Goal: Task Accomplishment & Management: Complete application form

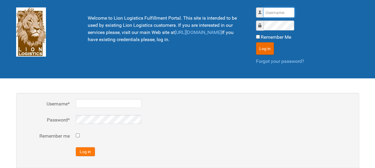
type input "al"
click at [87, 149] on button "Log in" at bounding box center [85, 151] width 19 height 9
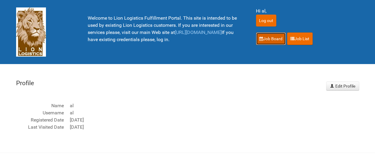
click at [265, 41] on link "Job Board" at bounding box center [271, 39] width 30 height 13
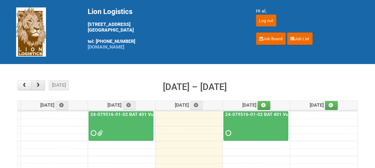
click at [38, 88] on button "button" at bounding box center [38, 85] width 14 height 10
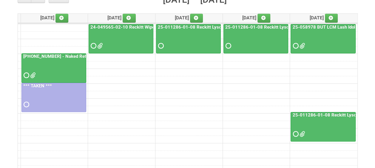
scroll to position [90, 0]
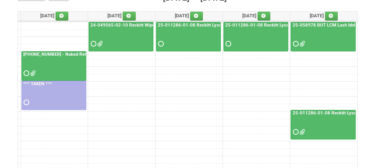
click at [53, 63] on div at bounding box center [54, 67] width 64 height 19
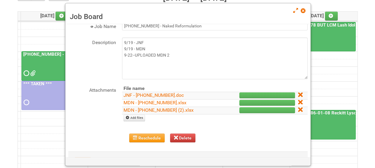
scroll to position [30, 0]
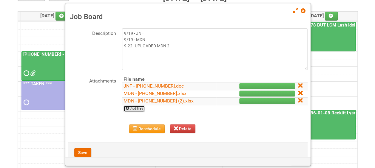
click at [132, 109] on link "Add files" at bounding box center [135, 109] width 22 height 7
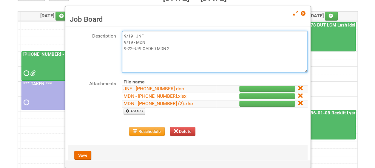
click at [174, 50] on textarea "9/19 - JNF 9/19 - MDN 9-22--UPLOADED MDN 2" at bounding box center [215, 52] width 186 height 42
type textarea "9/19 - JNF 9/19 - MDN 9-22--UPLOADED MDN 2 10/1 - LPF"
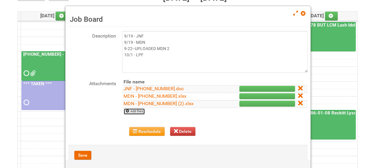
click at [141, 110] on link "Add files" at bounding box center [135, 111] width 22 height 7
type input "C:\fakepath\LPF - 25-055556-01.xlsx"
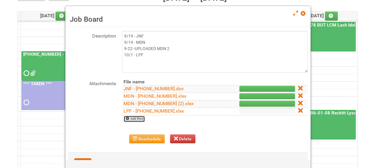
scroll to position [51, 0]
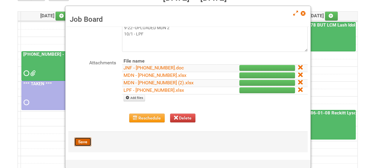
click at [84, 141] on button "Save" at bounding box center [82, 142] width 17 height 9
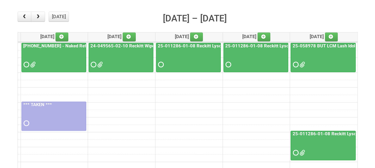
scroll to position [60, 0]
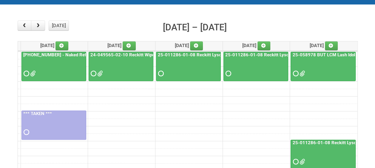
click at [55, 67] on div at bounding box center [54, 68] width 64 height 19
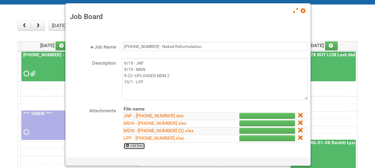
click at [139, 146] on link "Add files" at bounding box center [135, 146] width 22 height 7
type input "C:\fakepath\Job number 25-055556-01-V1.pdf"
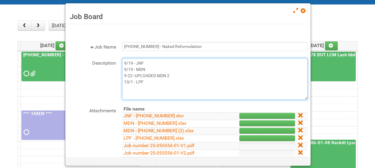
click at [144, 81] on textarea "9/19 - JNF 9/19 - MDN 9-22--UPLOADED MDN 2 10/1 - LPF" at bounding box center [215, 79] width 186 height 42
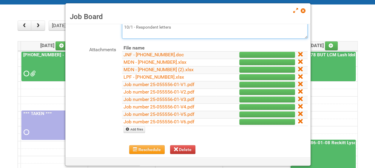
scroll to position [90, 0]
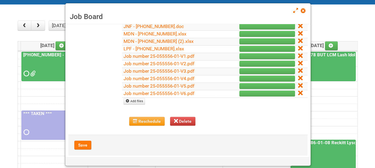
type textarea "9/19 - JNF 9/19 - MDN 9-22--UPLOADED MDN 2 10/1 - LPF 10/1 - Respondent letters"
click at [82, 142] on button "Save" at bounding box center [82, 145] width 17 height 9
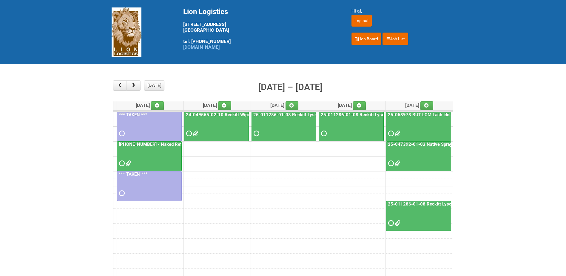
click at [160, 152] on div at bounding box center [150, 157] width 64 height 19
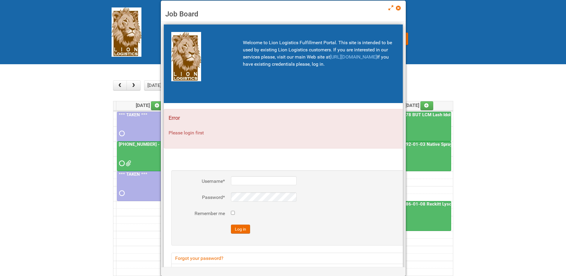
type input "al"
click at [241, 231] on button "Log in" at bounding box center [240, 228] width 19 height 9
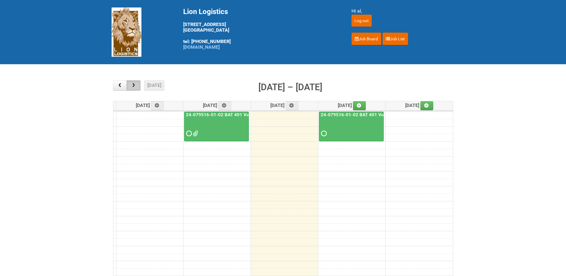
click at [134, 84] on span "button" at bounding box center [134, 85] width 6 height 5
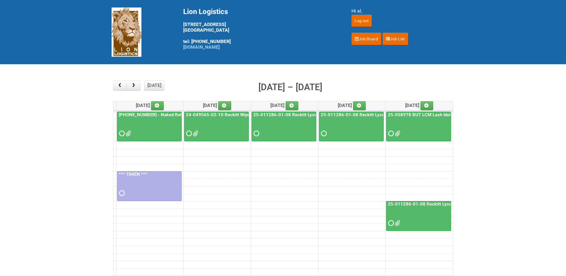
click at [141, 130] on div at bounding box center [150, 127] width 64 height 19
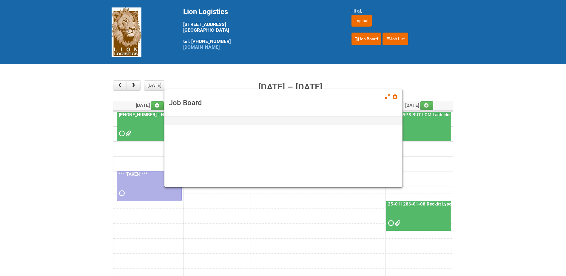
click at [141, 130] on div at bounding box center [150, 127] width 64 height 19
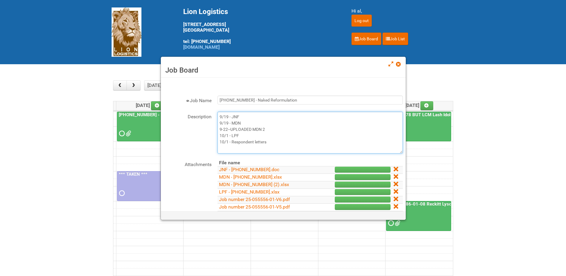
click at [287, 140] on textarea "9/19 - JNF 9/19 - MDN 9-22--UPLOADED MDN 2 10/1 - LPF 10/1 - Respondent letters" at bounding box center [310, 133] width 185 height 42
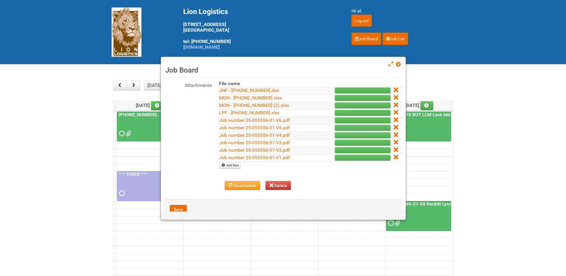
scroll to position [96, 0]
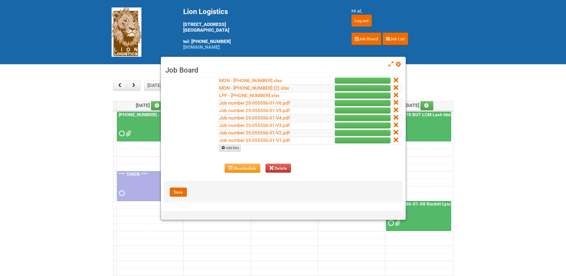
type textarea "9/19 - JNF 9/19 - MDN 9-22--UPLOADED MDN 2 10/1 - LPF 10/1 - Respondent letters…"
click at [225, 148] on icon at bounding box center [223, 148] width 4 height 4
click at [230, 147] on link "Add files" at bounding box center [230, 148] width 22 height 7
click at [400, 64] on span at bounding box center [398, 64] width 4 height 4
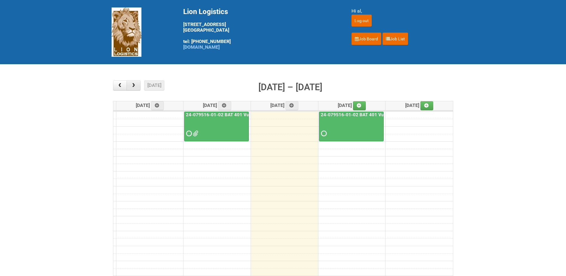
click at [135, 85] on span "button" at bounding box center [134, 85] width 6 height 5
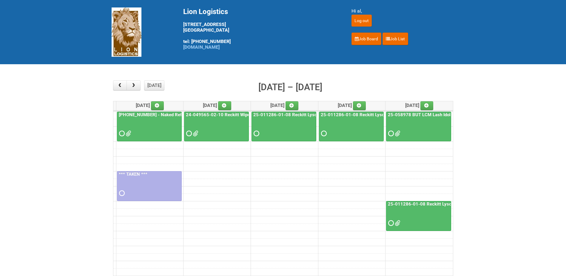
click at [152, 126] on div at bounding box center [150, 127] width 64 height 19
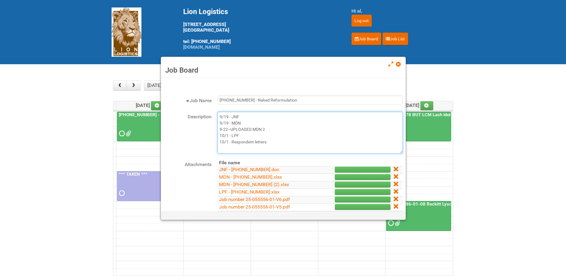
click at [276, 141] on textarea "9/19 - JNF 9/19 - MDN 9-22--UPLOADED MDN 2 10/1 - LPF 10/1 - Respondent letters" at bounding box center [310, 133] width 185 height 42
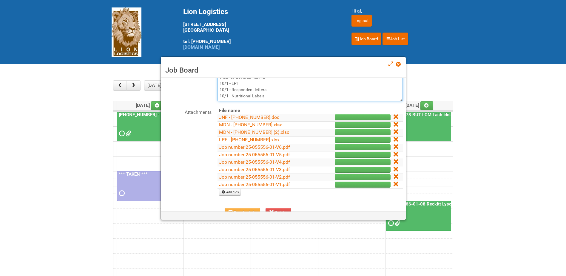
scroll to position [60, 0]
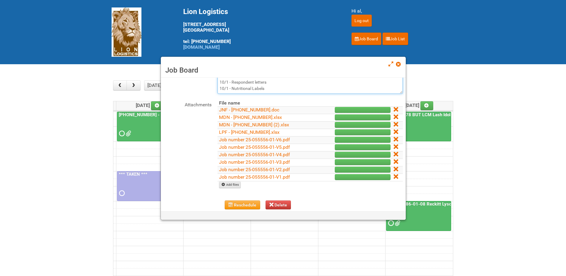
type textarea "9/19 - JNF 9/19 - MDN 9-22--UPLOADED MDN 2 10/1 - LPF 10/1 - Respondent letters…"
click at [229, 185] on link "Add files" at bounding box center [230, 184] width 22 height 7
type input "C:\fakepath\G147.png"
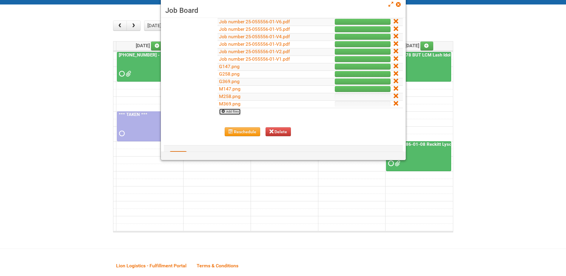
scroll to position [141, 0]
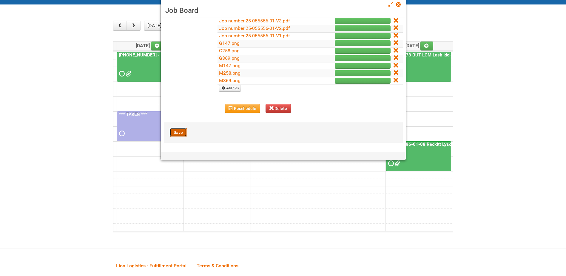
click at [179, 131] on button "Save" at bounding box center [178, 132] width 17 height 9
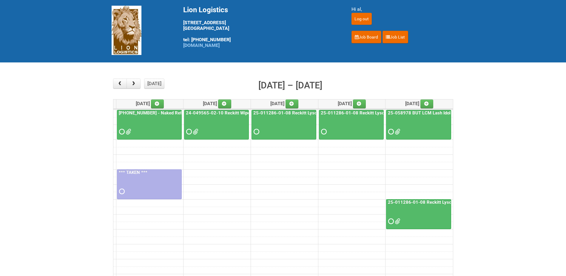
scroll to position [0, 0]
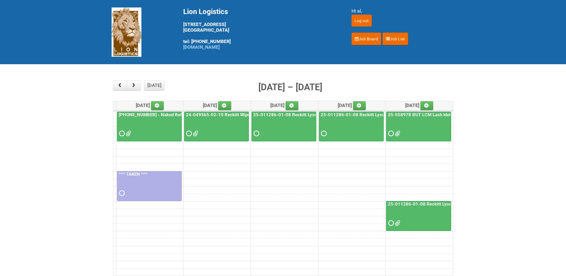
click at [158, 128] on div at bounding box center [150, 127] width 64 height 19
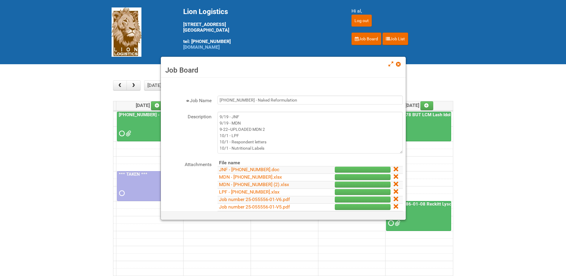
scroll to position [90, 0]
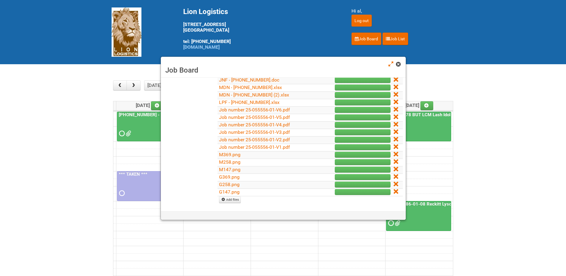
click at [399, 67] on link at bounding box center [398, 64] width 5 height 7
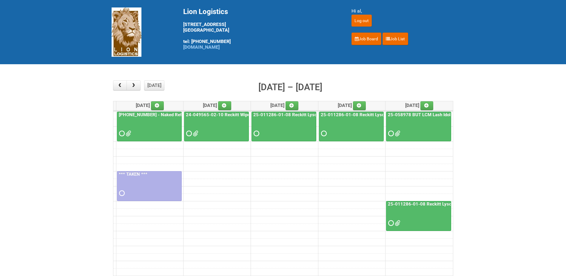
click at [153, 129] on div at bounding box center [150, 127] width 64 height 19
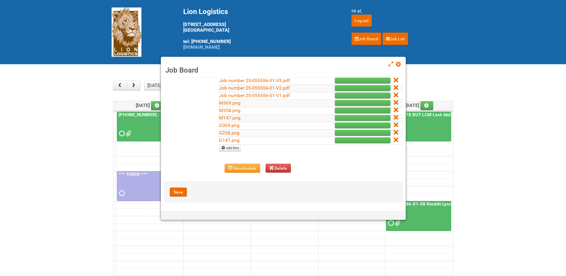
scroll to position [111, 0]
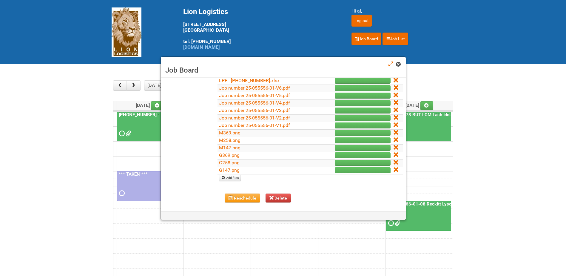
click at [400, 64] on span at bounding box center [398, 64] width 4 height 4
